Goal: Navigation & Orientation: Find specific page/section

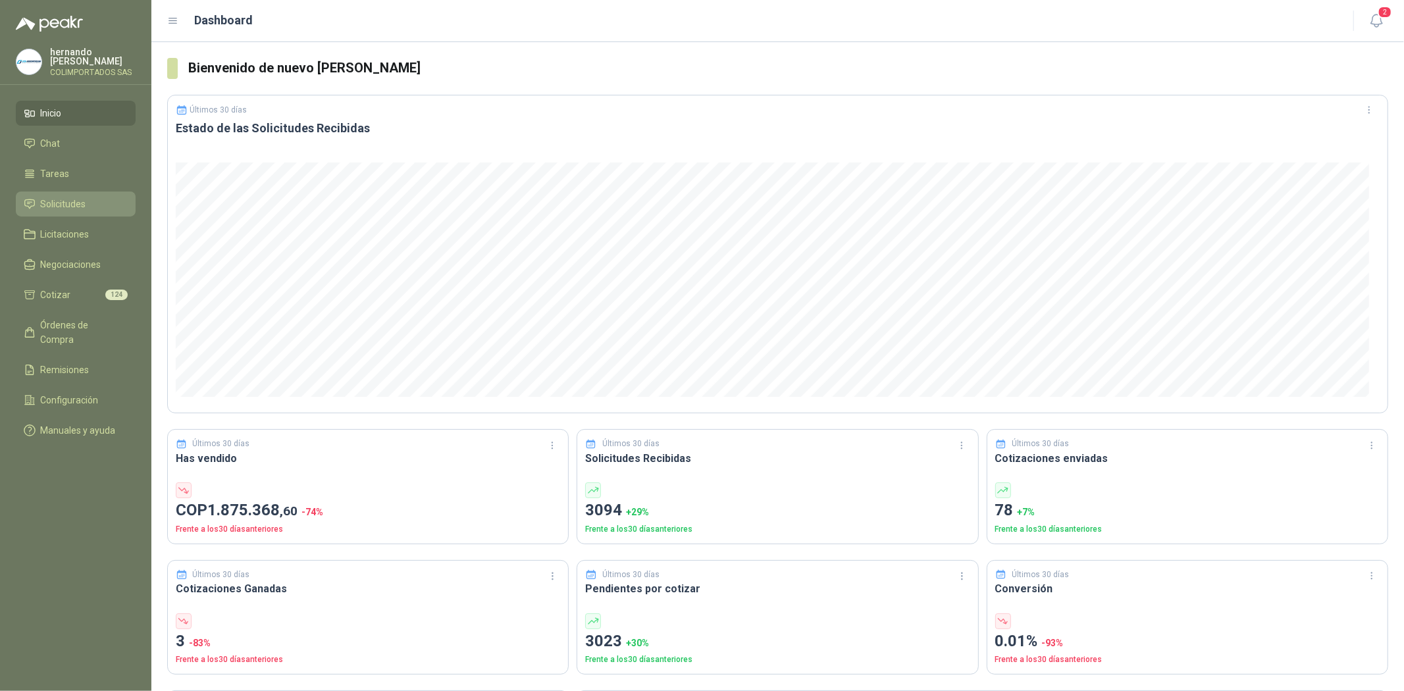
click at [91, 199] on li "Solicitudes" at bounding box center [76, 204] width 104 height 14
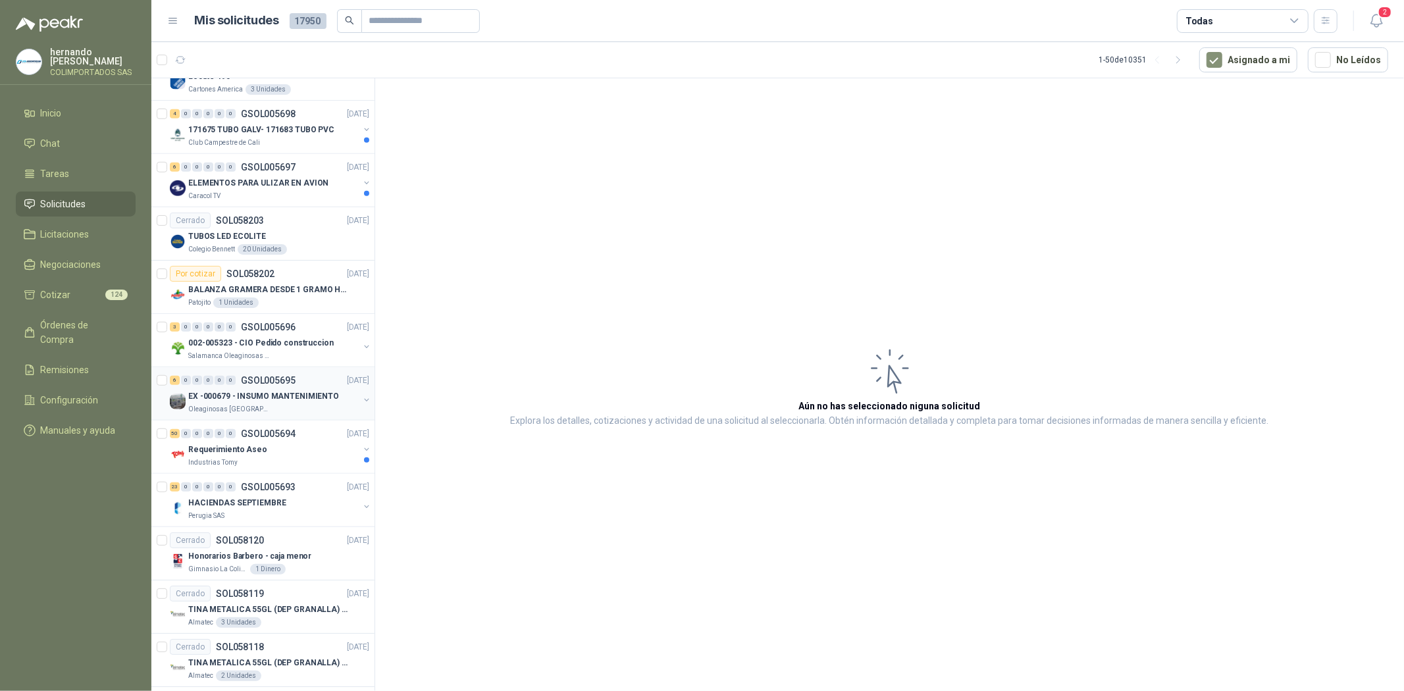
scroll to position [731, 0]
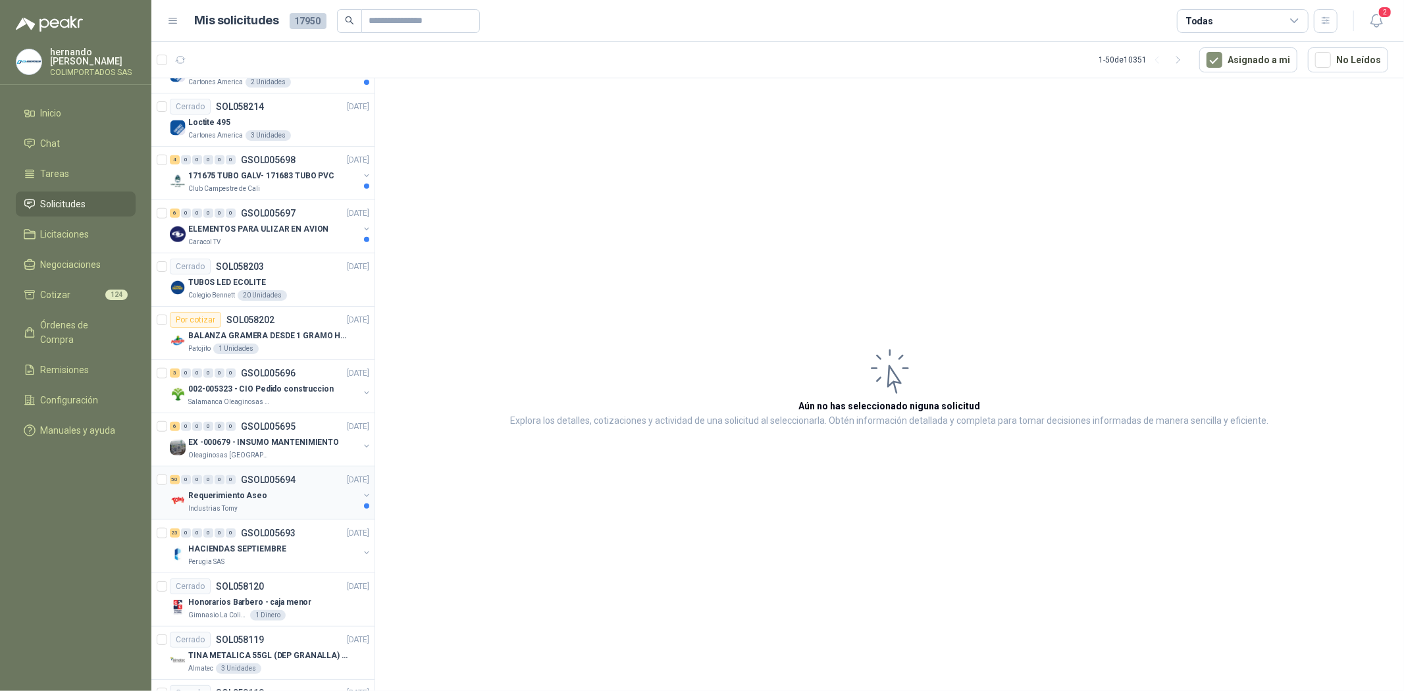
click at [258, 502] on p "Requerimiento Aseo" at bounding box center [227, 496] width 79 height 13
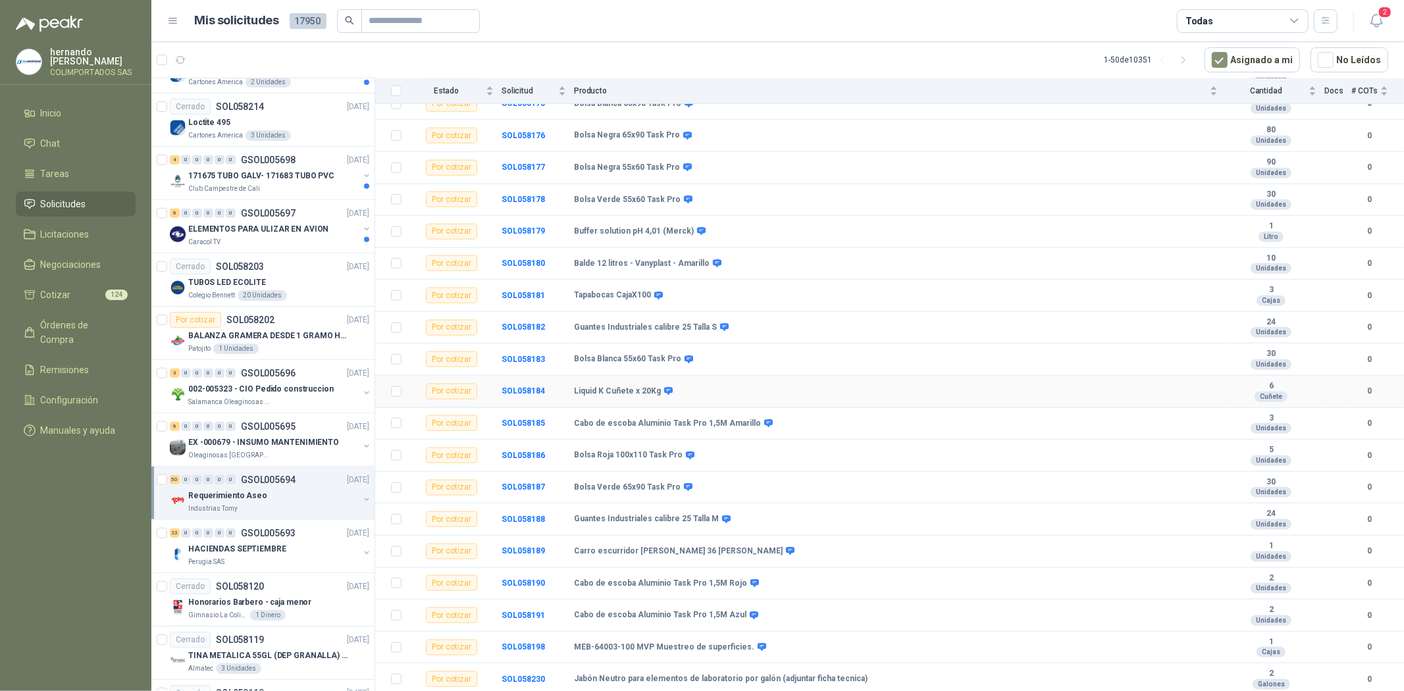
scroll to position [1173, 0]
click at [251, 232] on p "ELEMENTOS PARA ULIZAR EN AVION" at bounding box center [258, 229] width 140 height 13
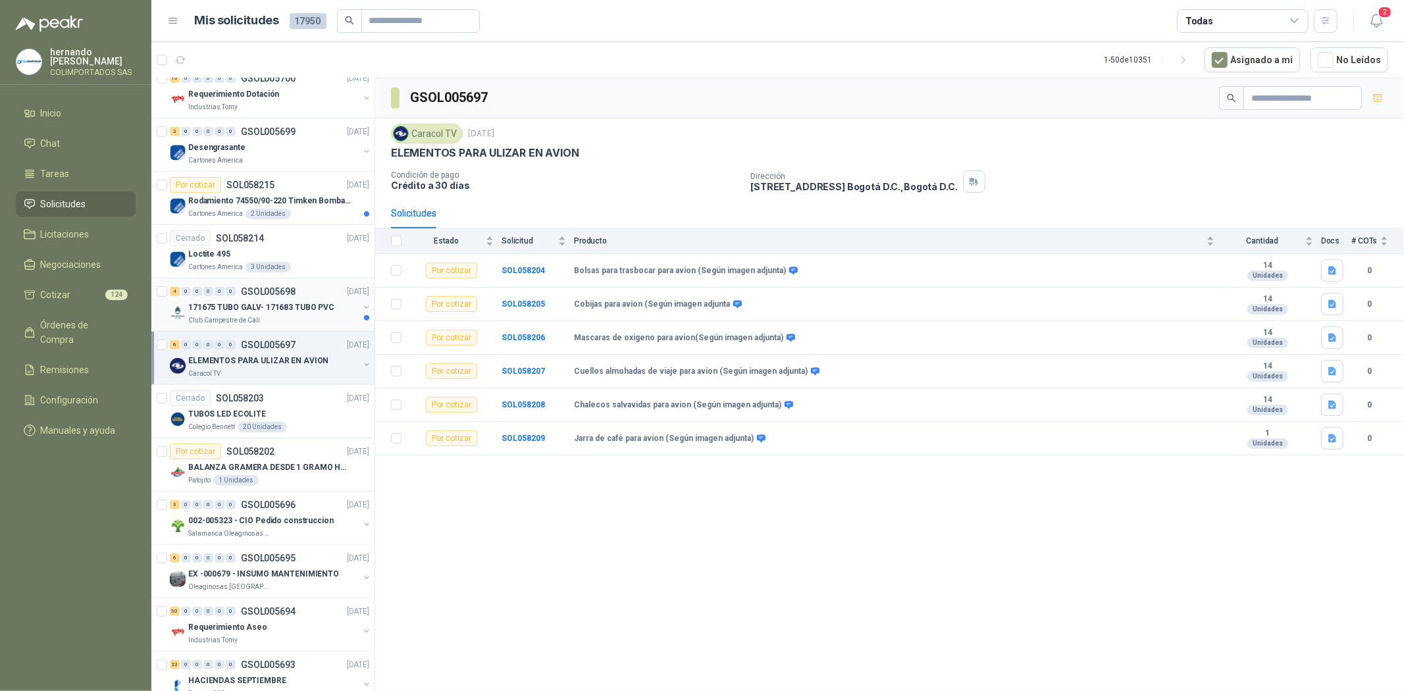
scroll to position [585, 0]
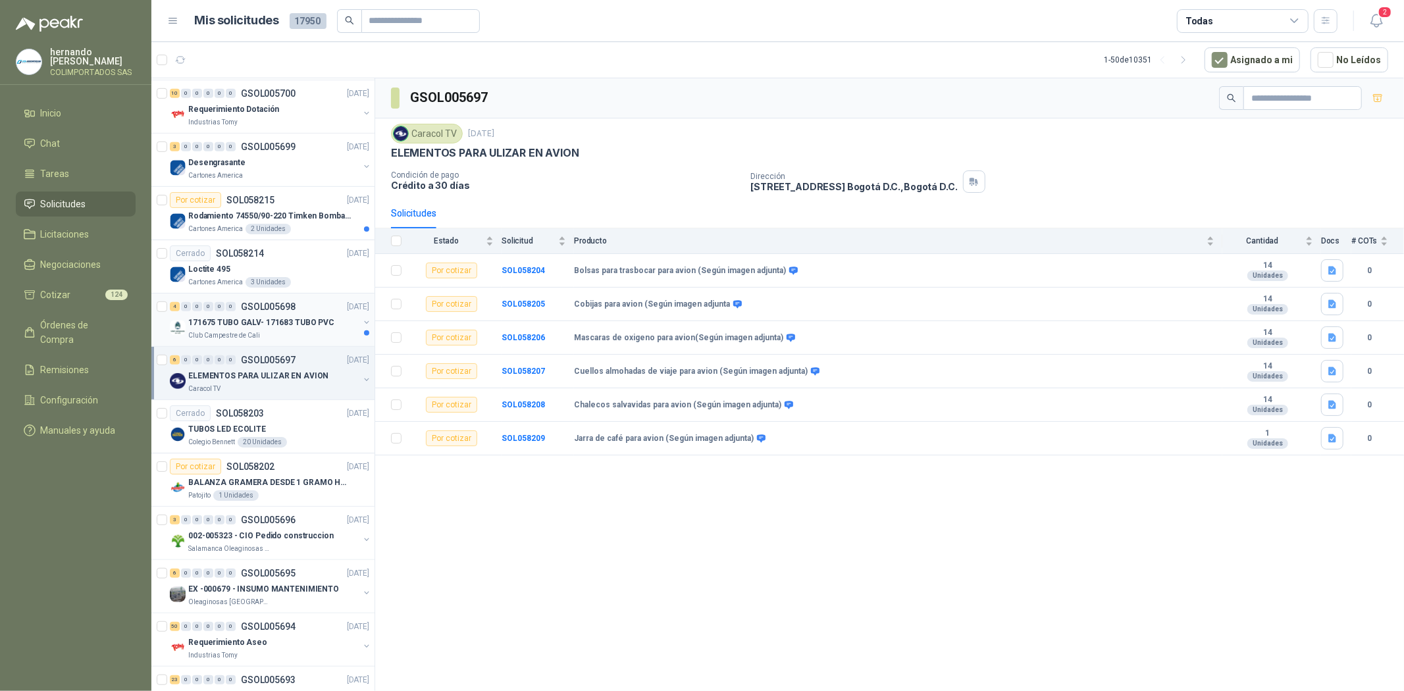
click at [248, 325] on p "171675 TUBO GALV- 171683 TUBO PVC" at bounding box center [261, 323] width 146 height 13
